Goal: Check status

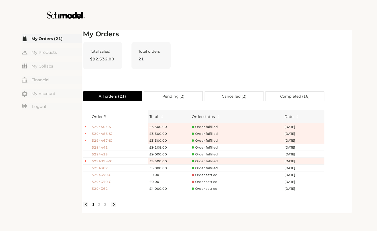
click at [274, 34] on h2 "My Orders" at bounding box center [203, 34] width 241 height 8
click at [325, 61] on div "My Orders Total sales: $92,532.00 Total orders: 21 All orders ( 21 ) Pending ( …" at bounding box center [216, 121] width 267 height 182
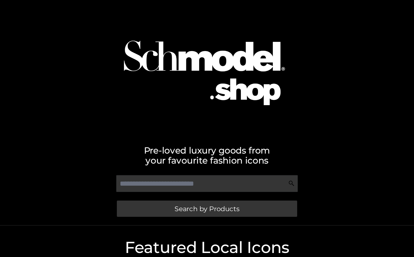
scroll to position [57, 0]
